Goal: Task Accomplishment & Management: Manage account settings

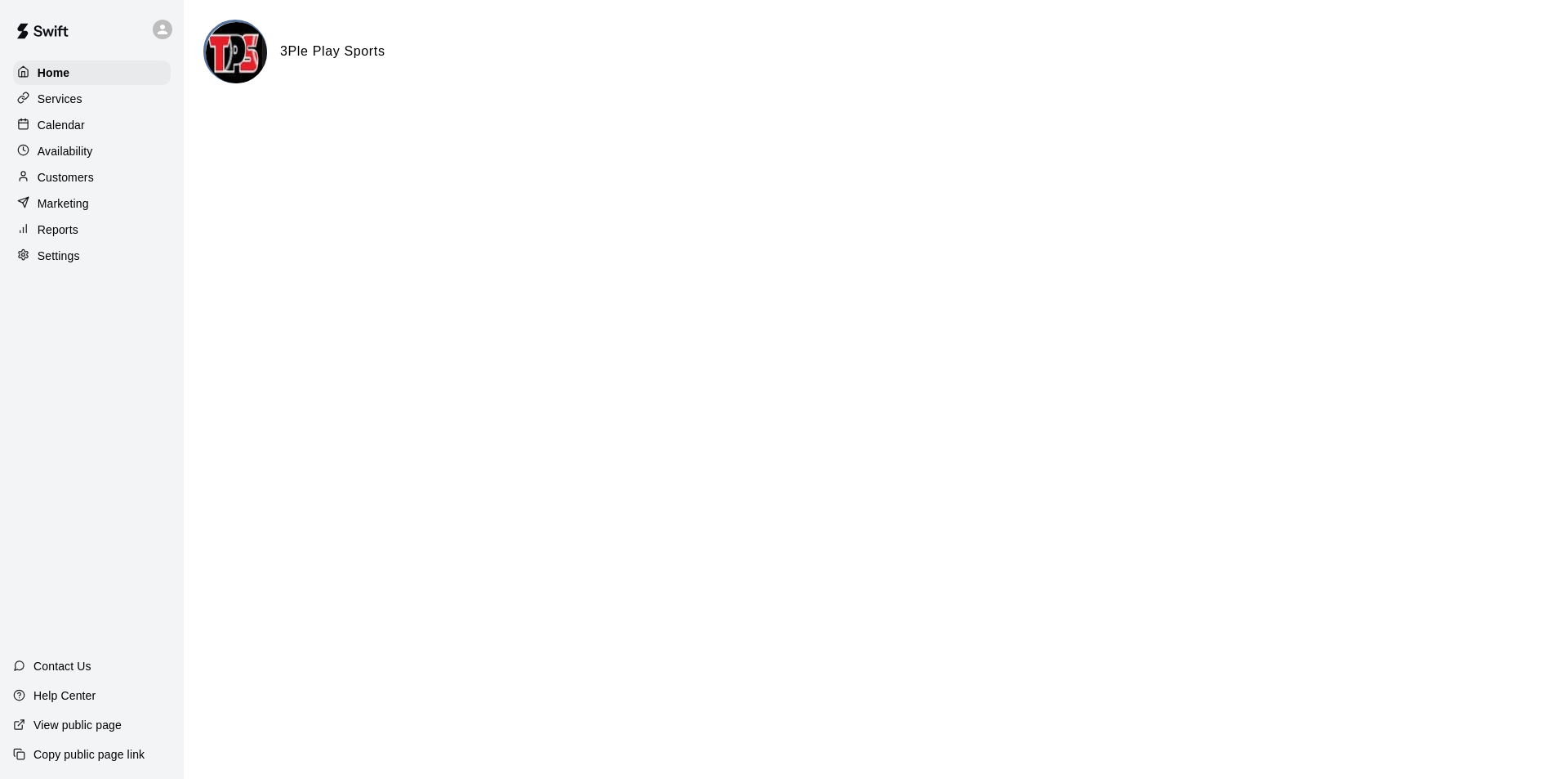
click at [95, 186] on div "Customers" at bounding box center [92, 177] width 158 height 25
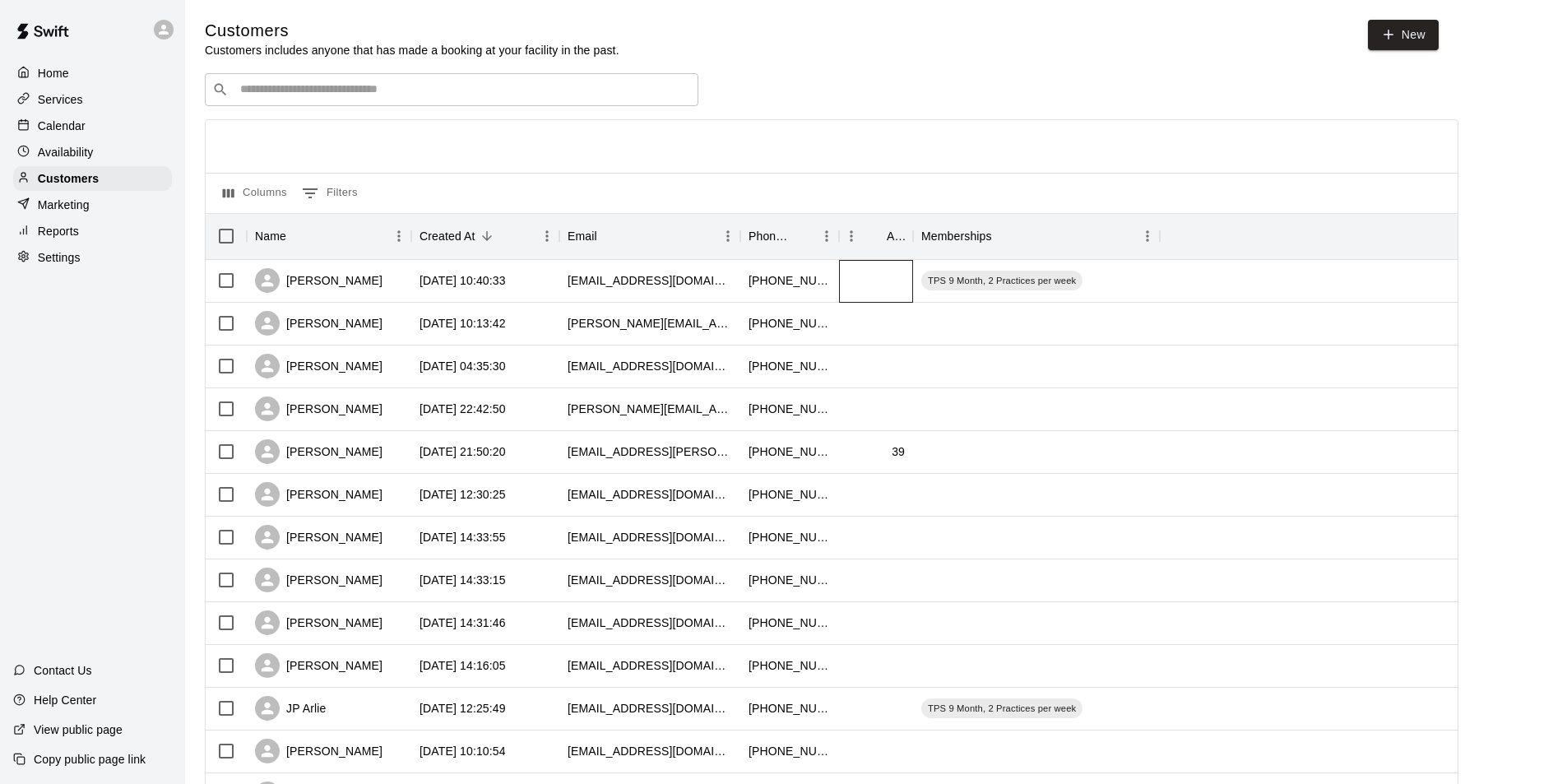
click at [894, 282] on div at bounding box center [876, 281] width 74 height 43
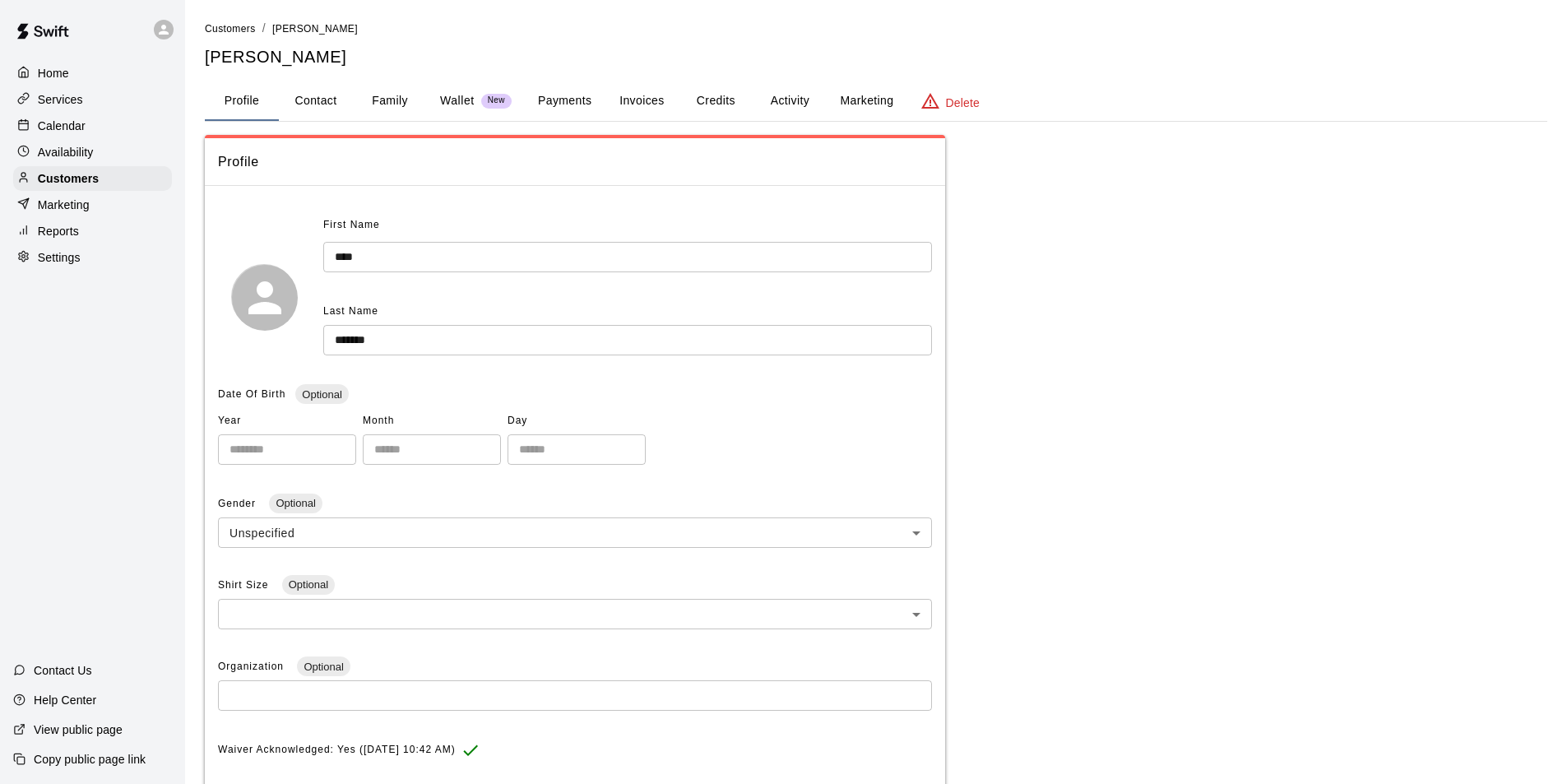
click at [551, 102] on button "Payments" at bounding box center [565, 101] width 80 height 39
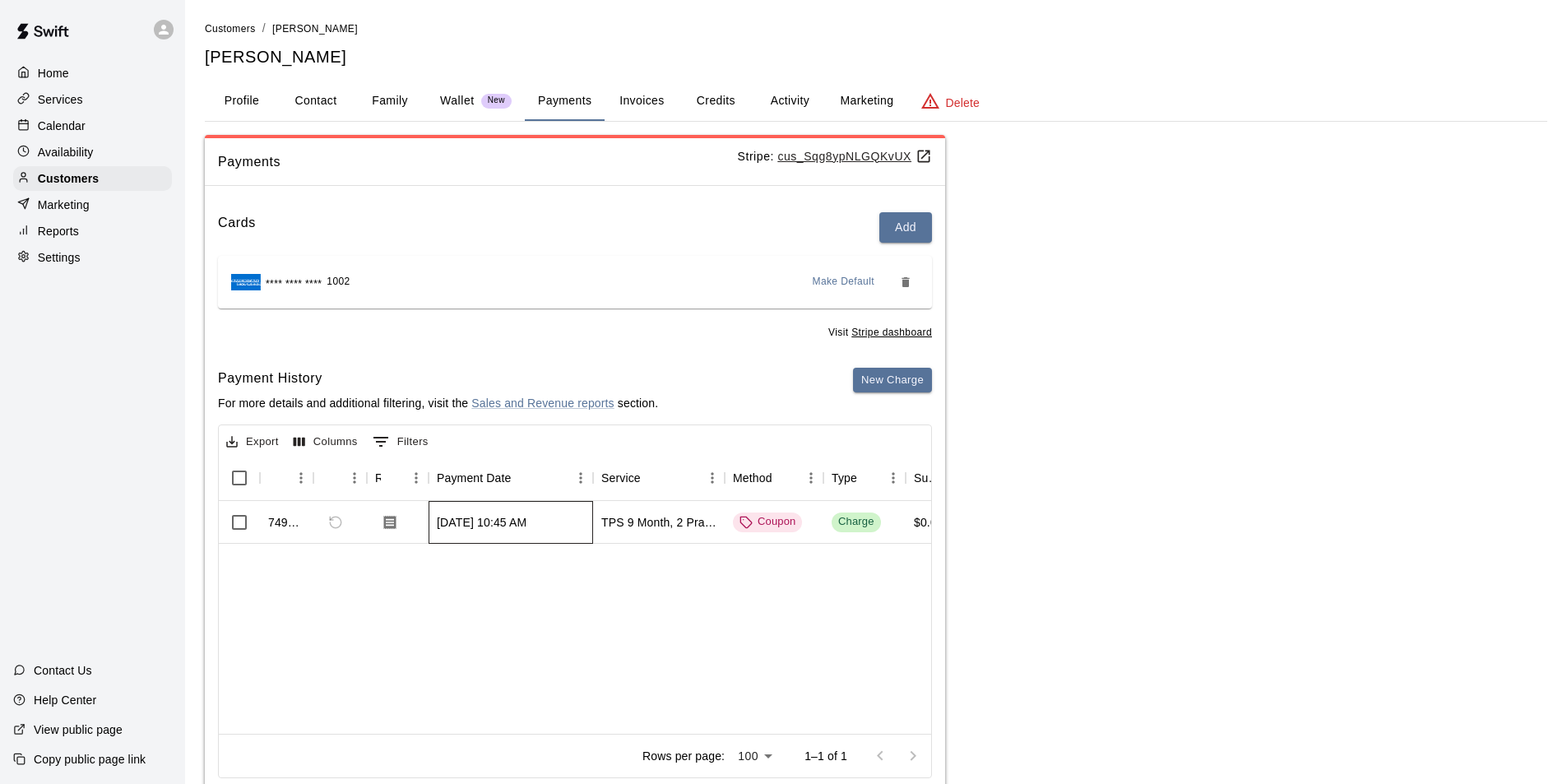
click at [486, 524] on div "Aug 11, 2025, 10:45 AM" at bounding box center [481, 522] width 90 height 16
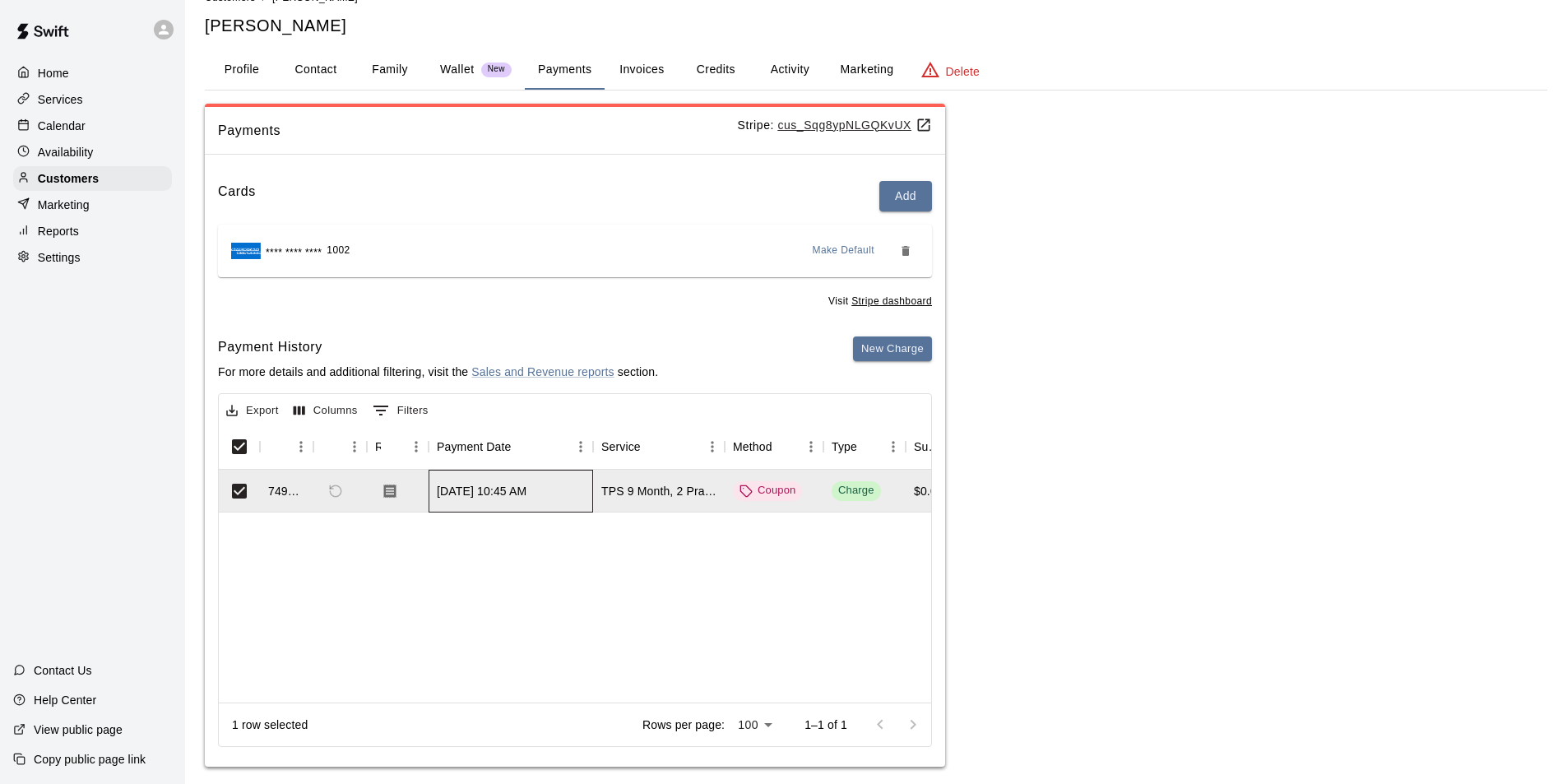
scroll to position [47, 0]
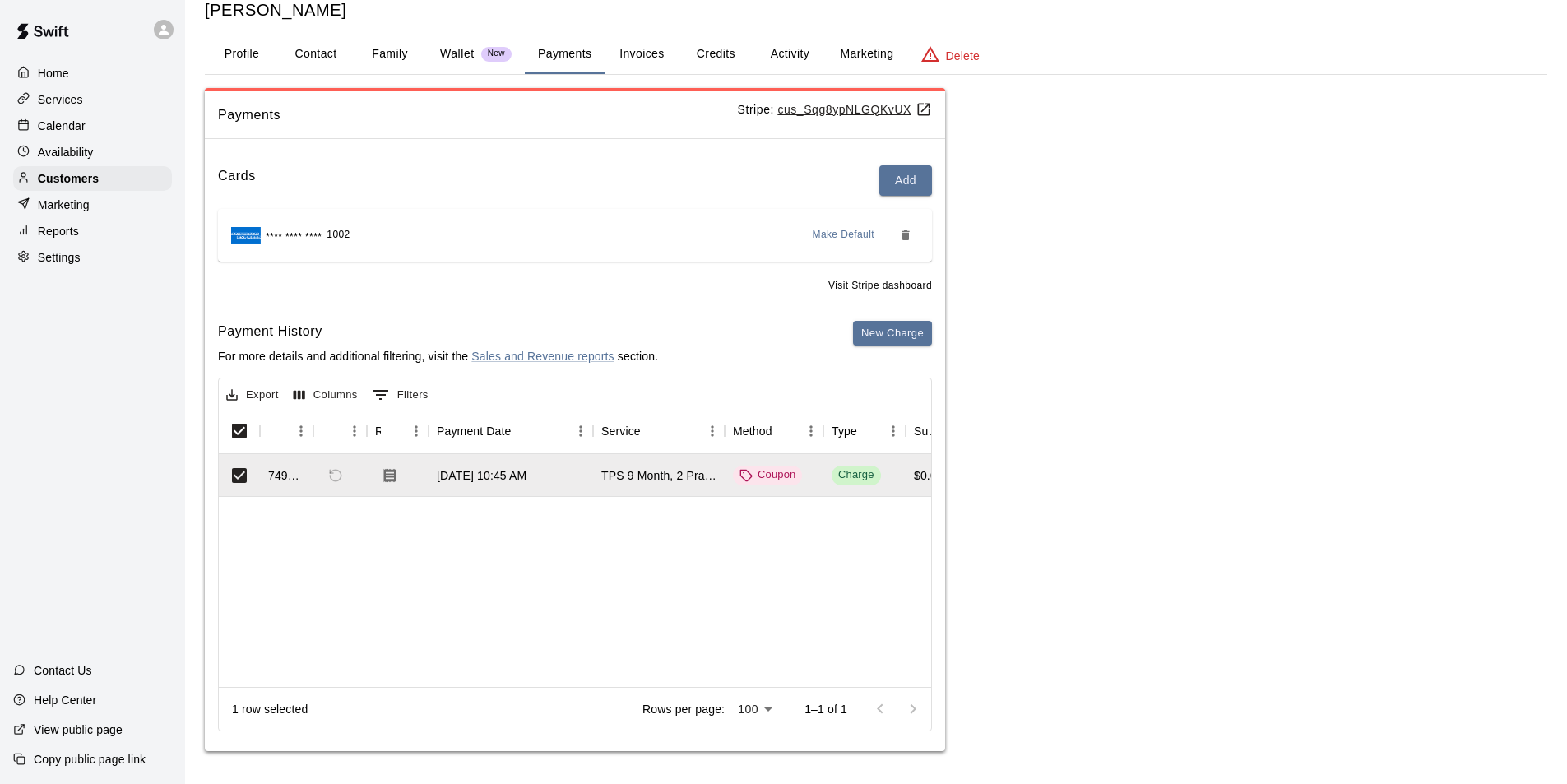
click at [884, 284] on u "Stripe dashboard" at bounding box center [891, 285] width 81 height 12
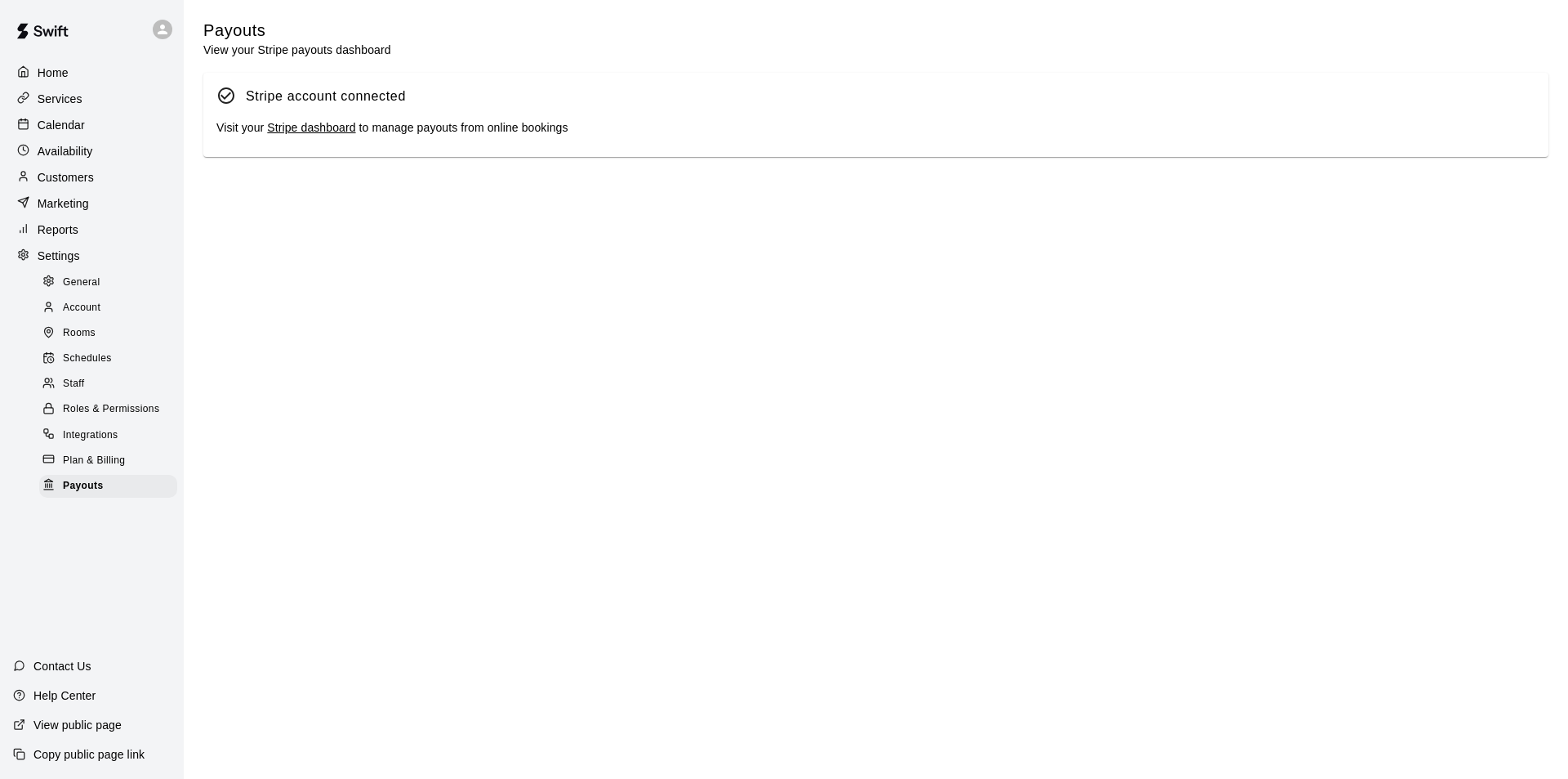
click at [348, 127] on link "Stripe dashboard" at bounding box center [311, 128] width 88 height 13
click at [316, 130] on link "Stripe dashboard" at bounding box center [311, 128] width 88 height 13
click at [94, 105] on div "Services" at bounding box center [92, 99] width 158 height 25
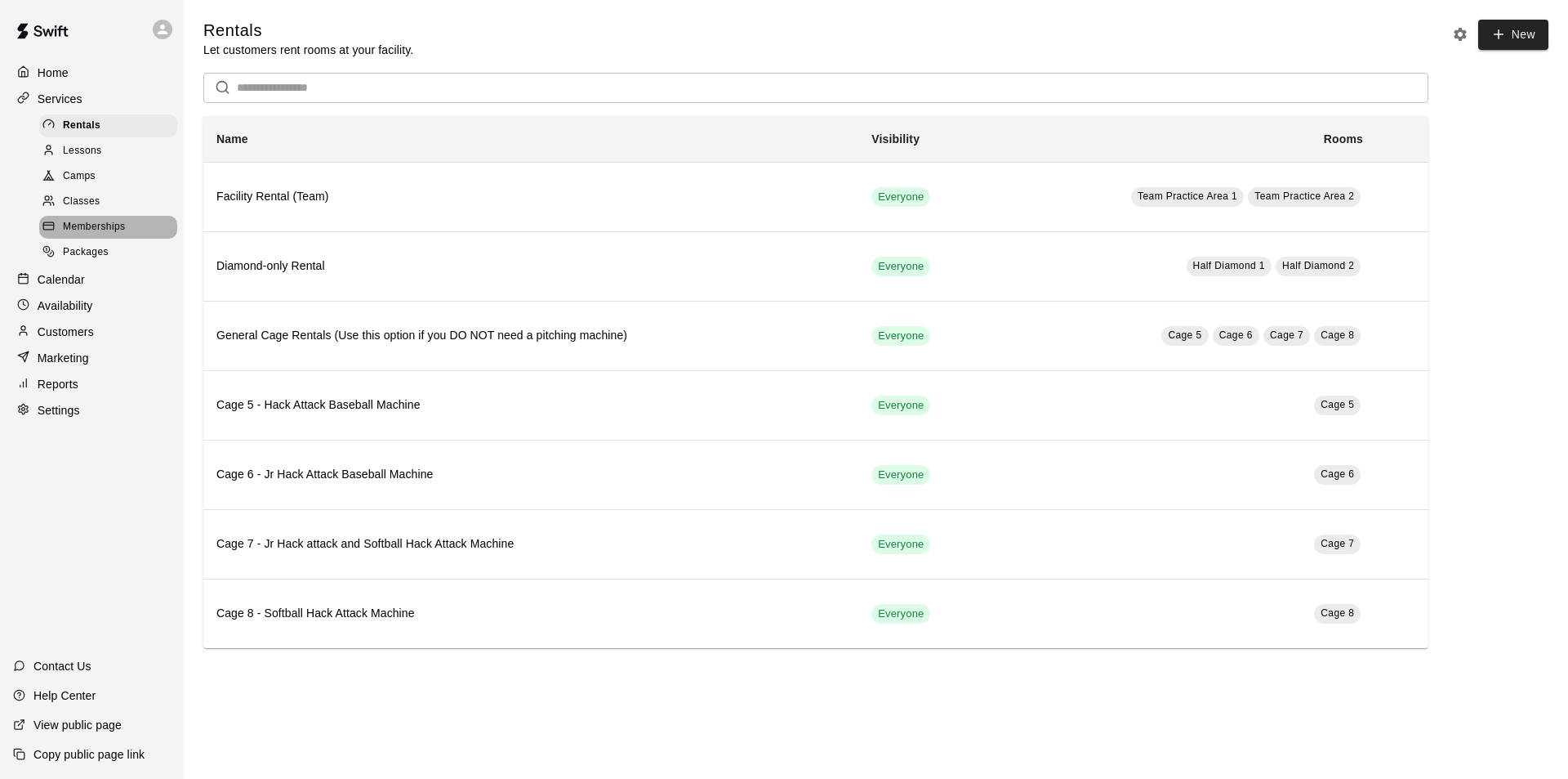
click at [117, 231] on span "Memberships" at bounding box center [94, 227] width 62 height 16
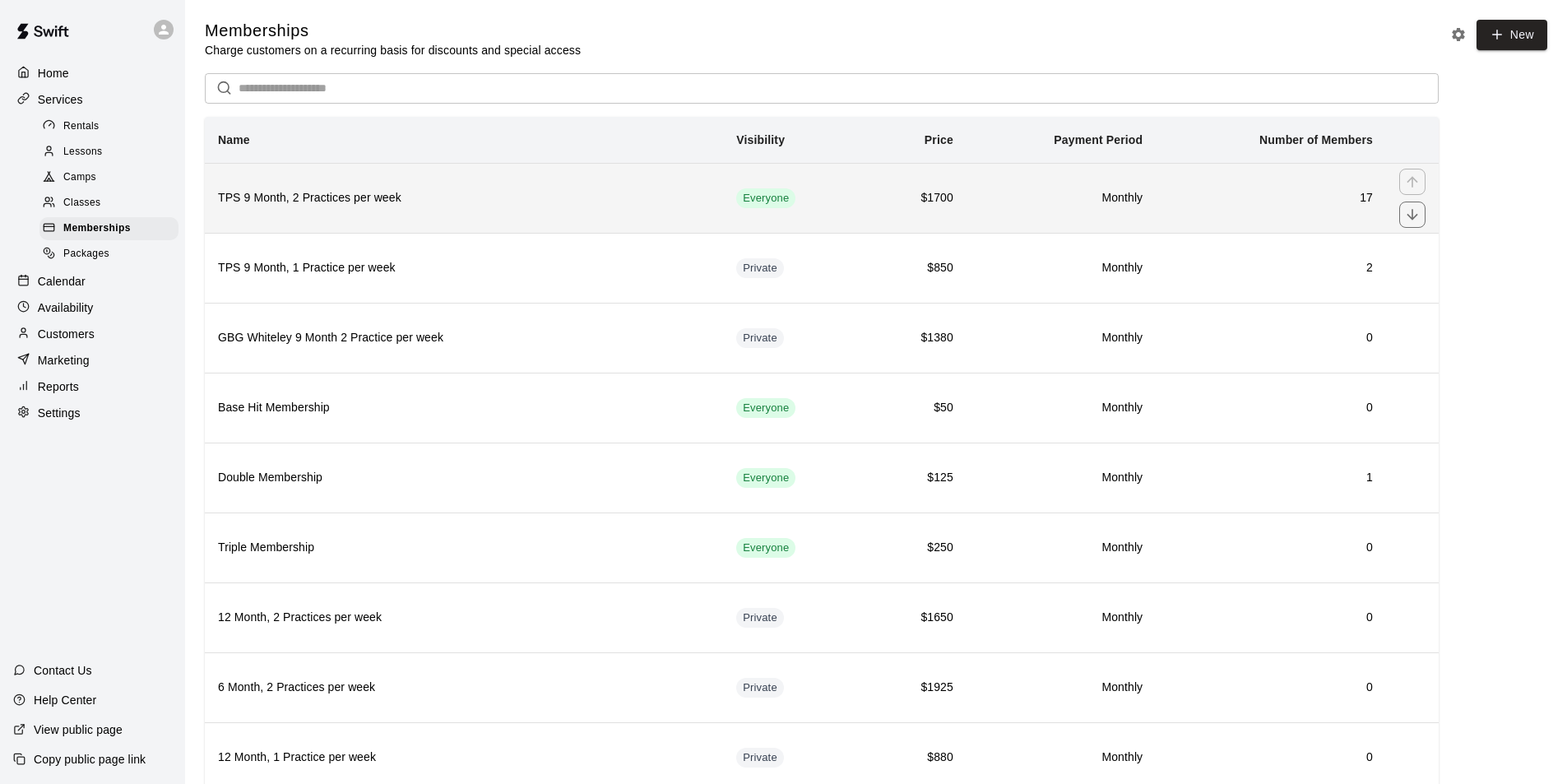
click at [864, 202] on td "$1700" at bounding box center [915, 197] width 102 height 70
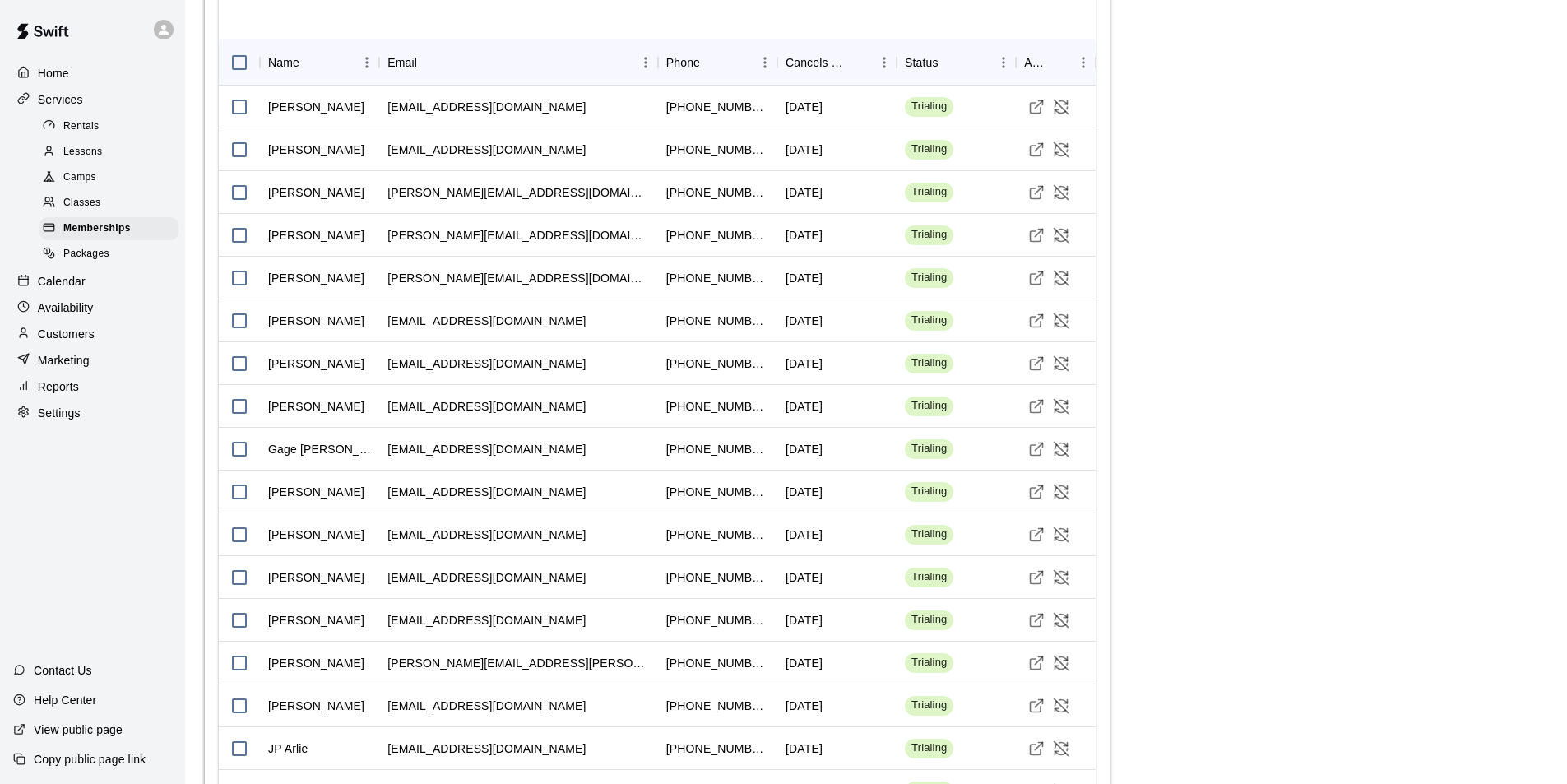
scroll to position [1421, 0]
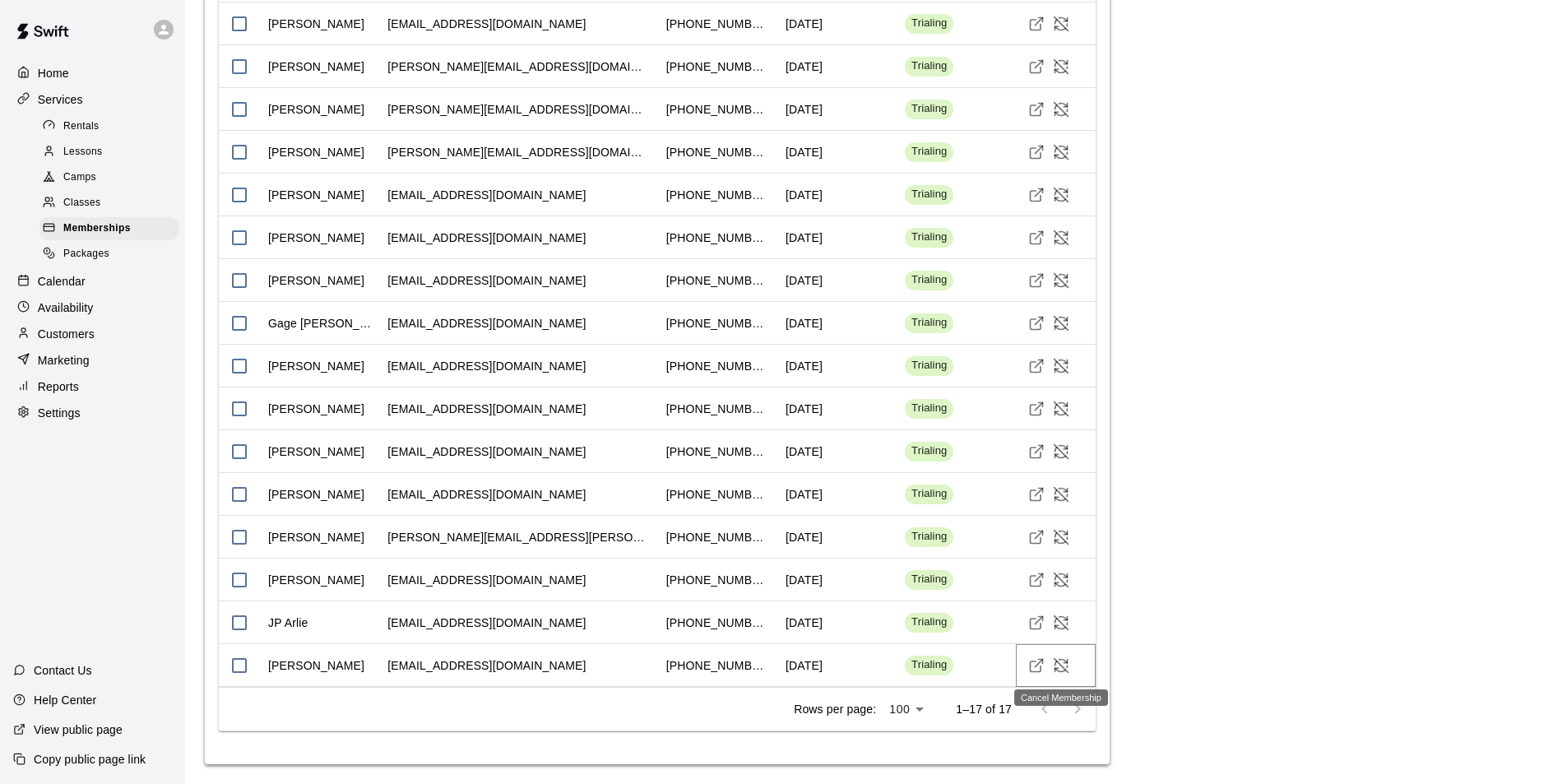
click at [1061, 663] on icon "Cancel Membership" at bounding box center [1061, 666] width 16 height 16
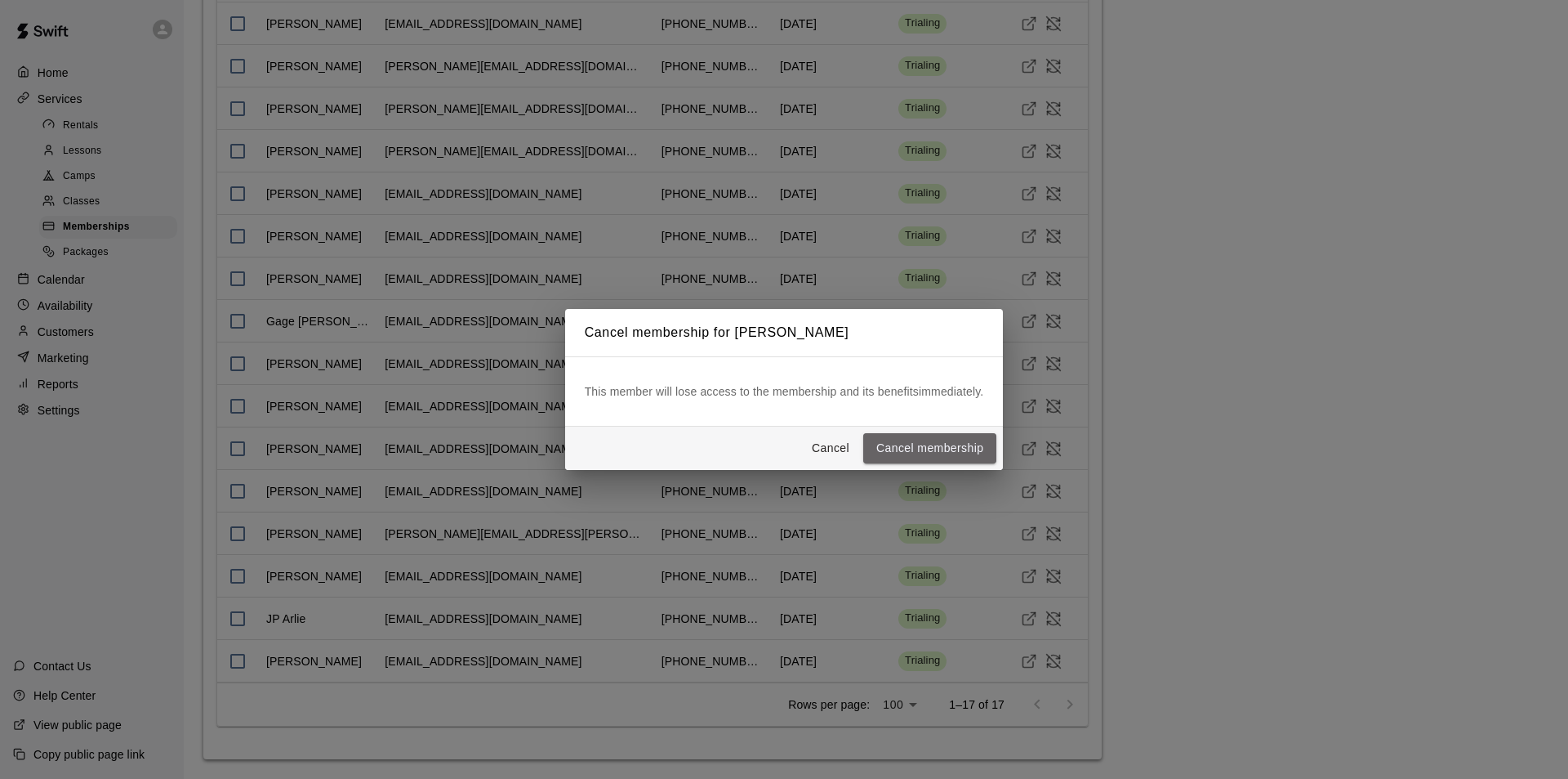
drag, startPoint x: 955, startPoint y: 445, endPoint x: 1154, endPoint y: 410, distance: 202.1
click at [956, 445] on button "Cancel membership" at bounding box center [929, 448] width 133 height 30
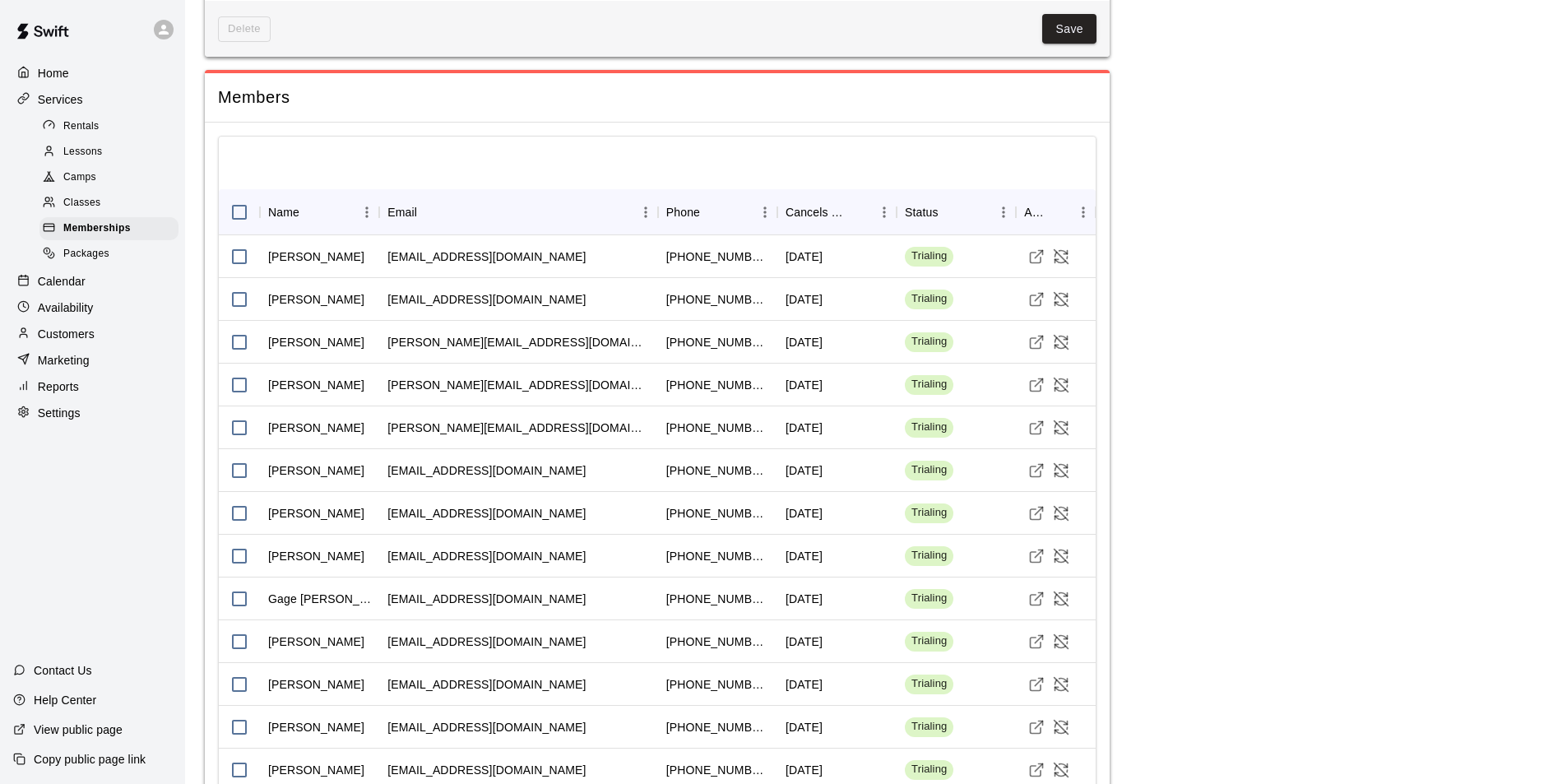
scroll to position [763, 0]
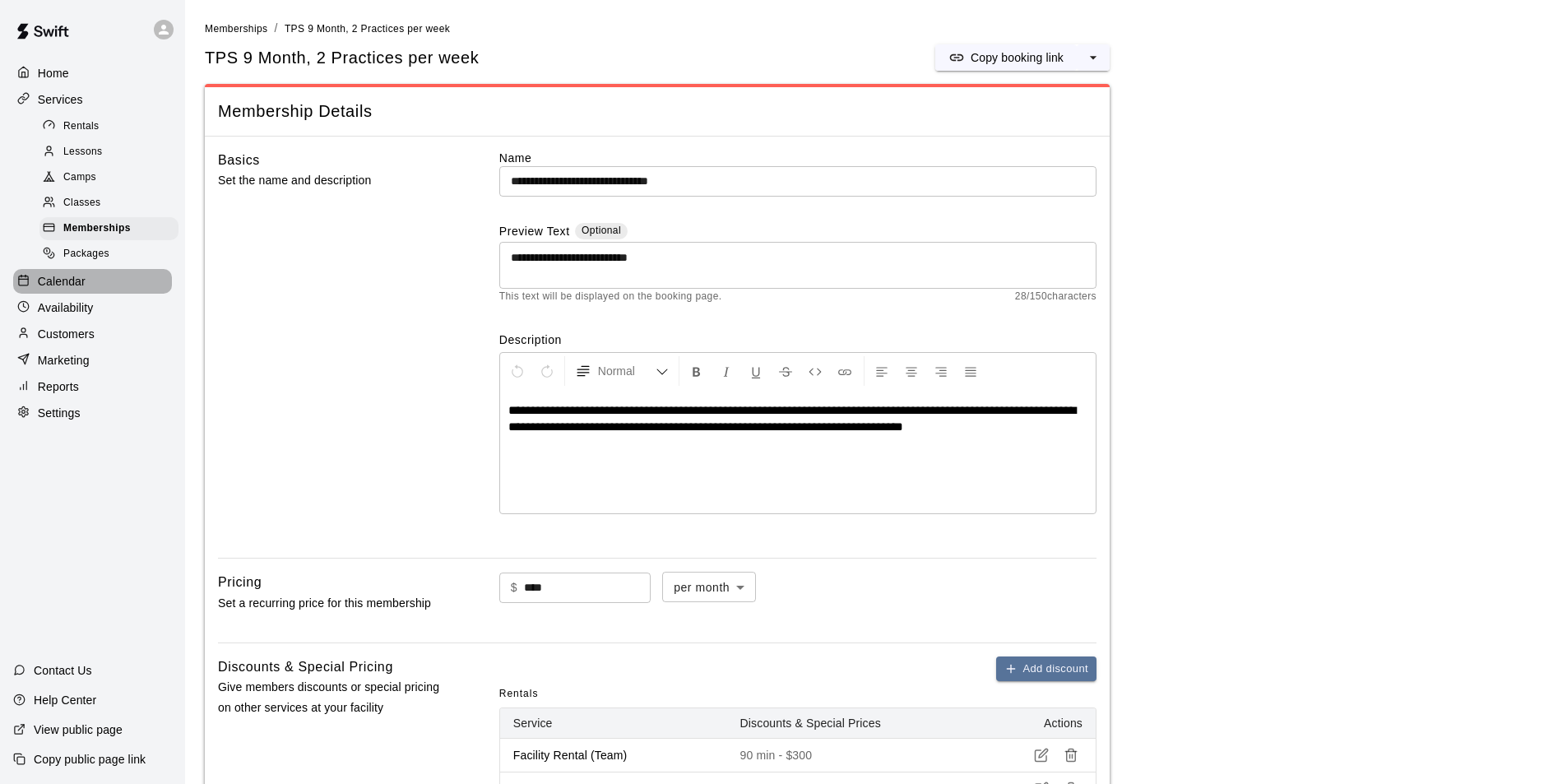
click at [85, 286] on p "Calendar" at bounding box center [62, 281] width 48 height 16
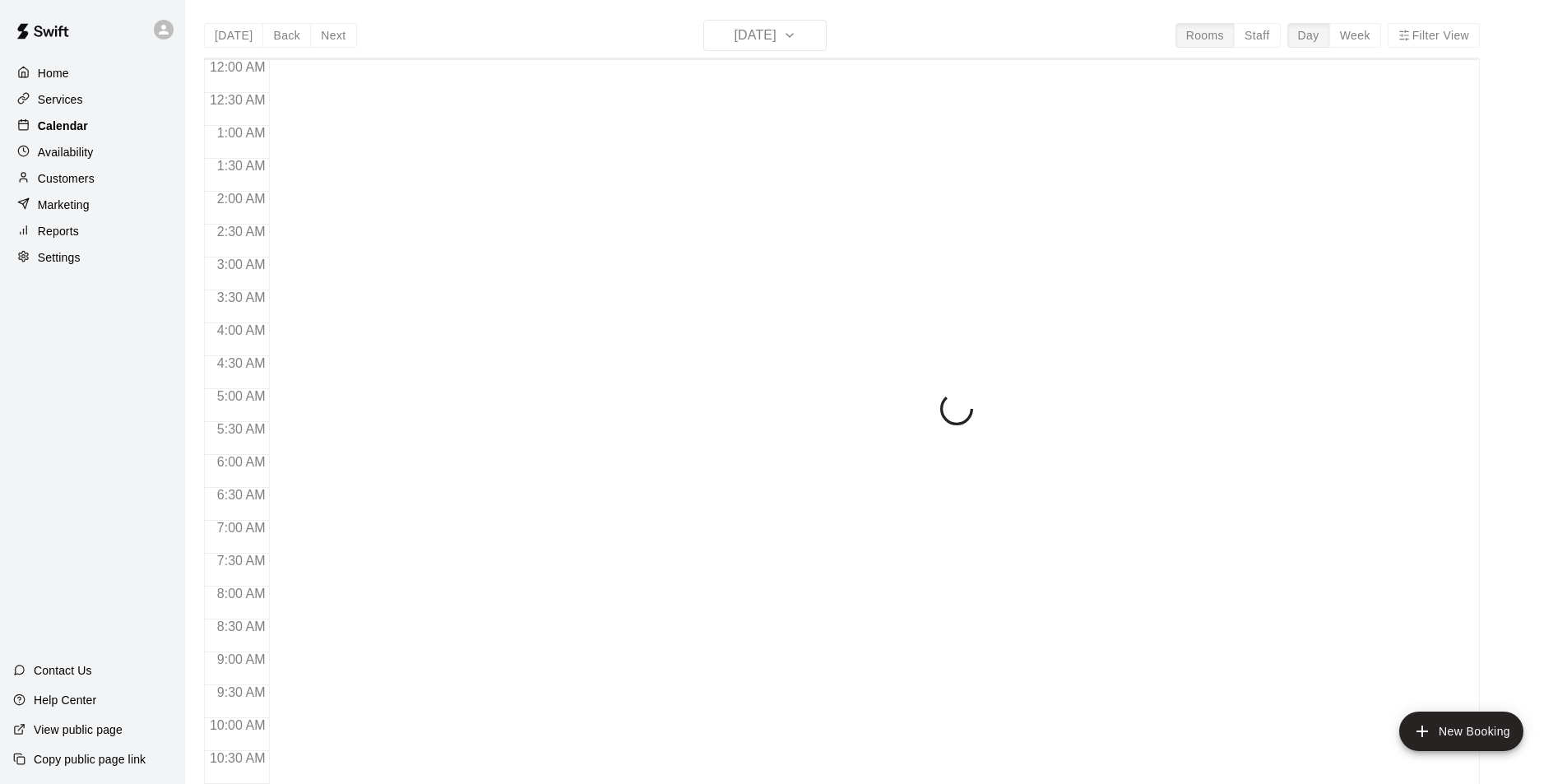
scroll to position [749, 0]
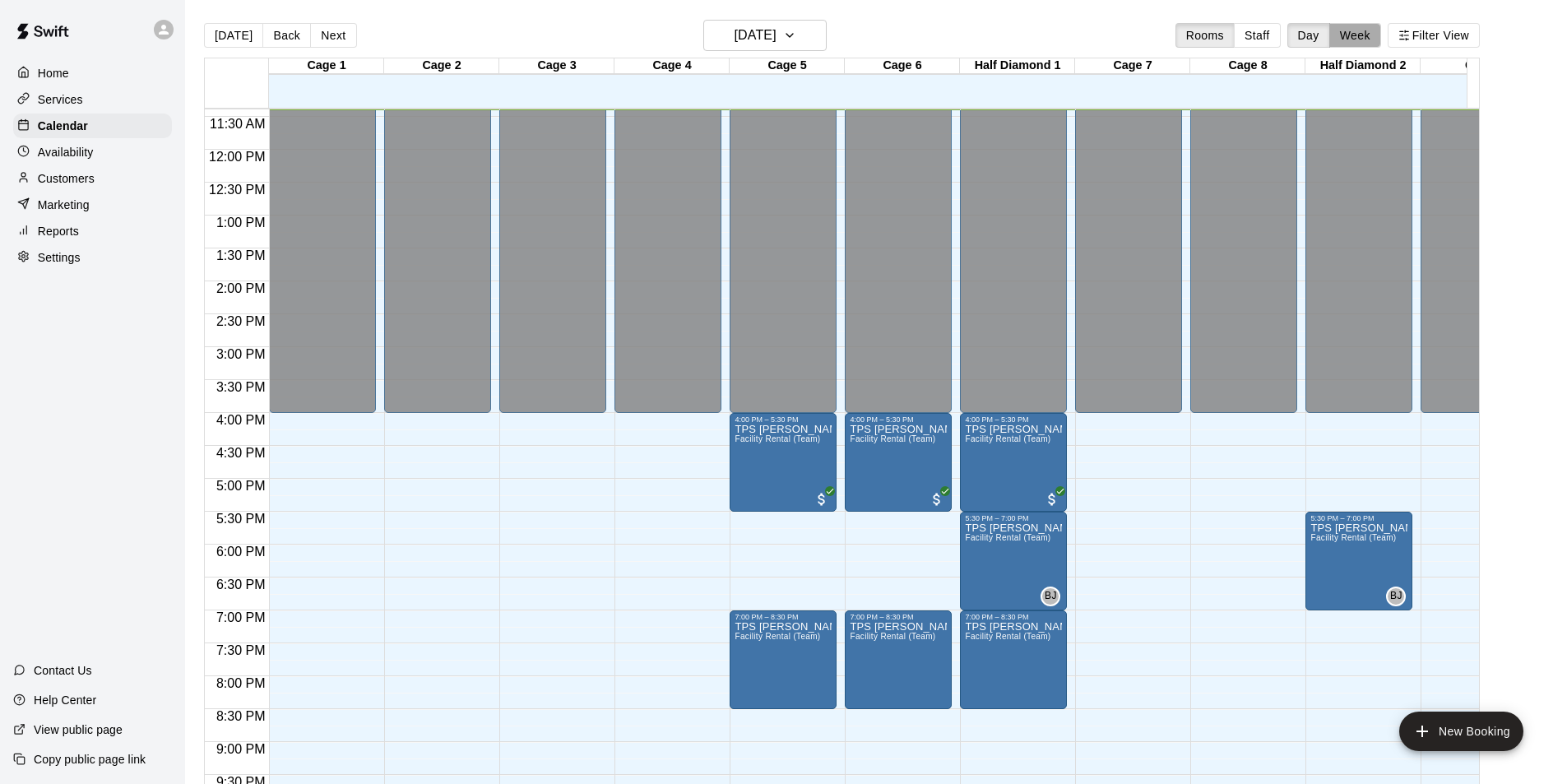
click at [1369, 37] on button "Week" at bounding box center [1355, 35] width 52 height 25
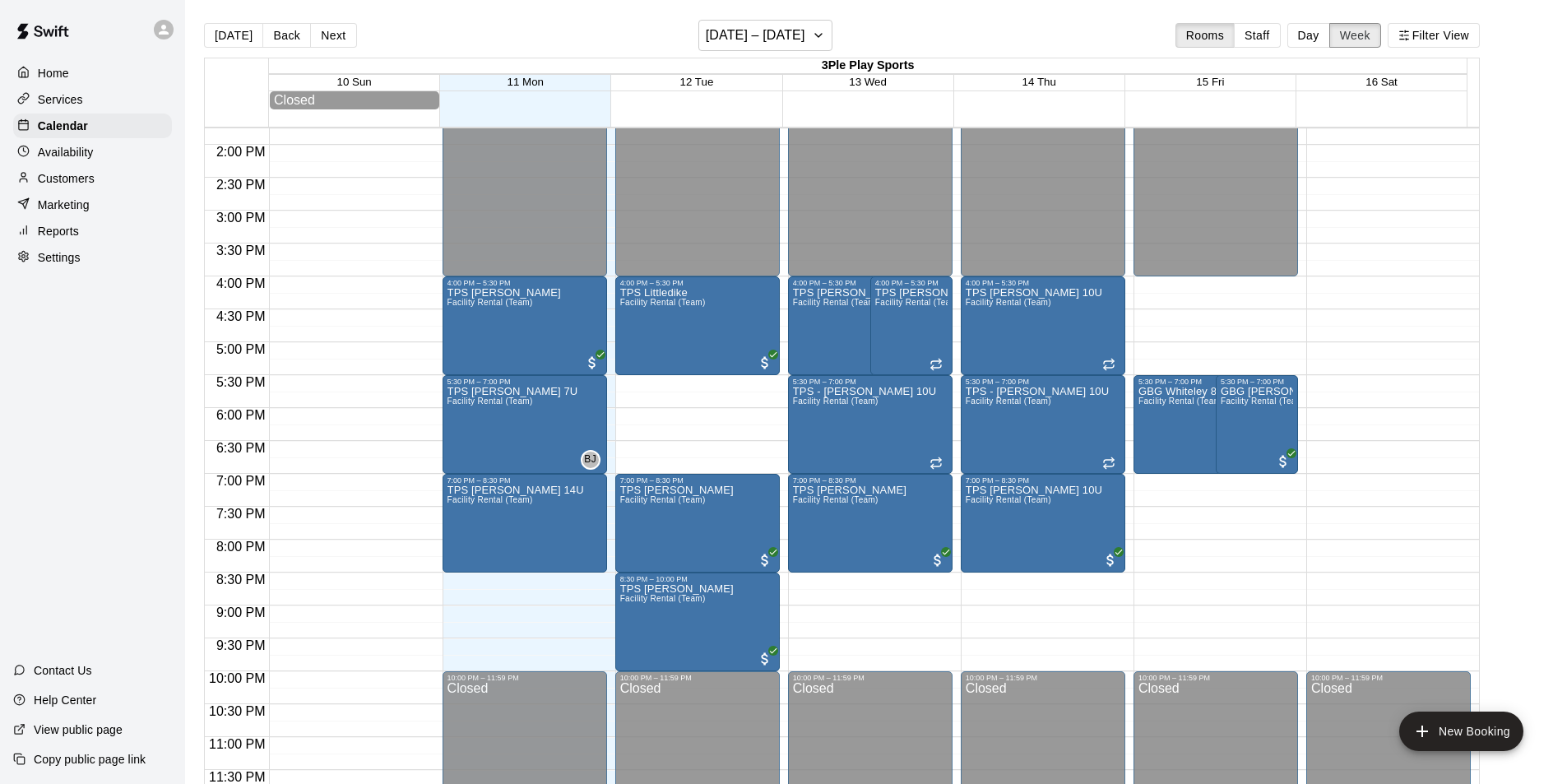
scroll to position [827, 0]
